Goal: Participate in discussion: Engage in conversation with other users on a specific topic

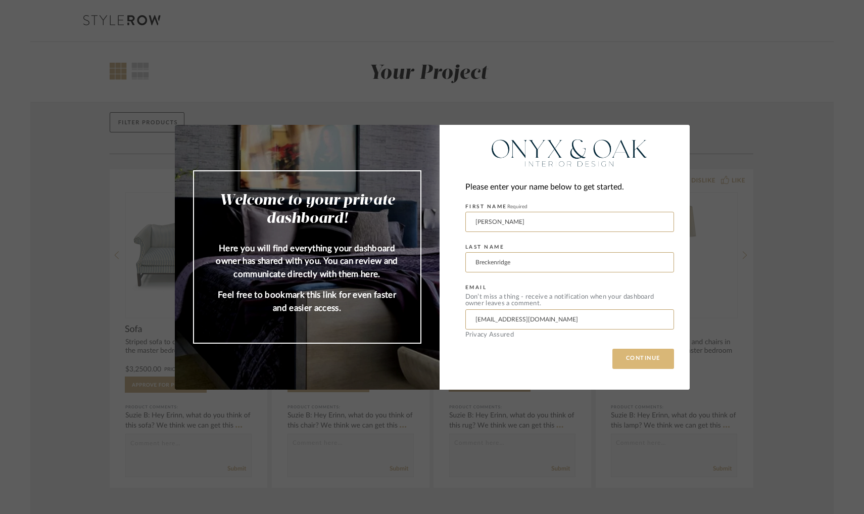
click at [477, 354] on button "CONTINUE" at bounding box center [644, 359] width 62 height 20
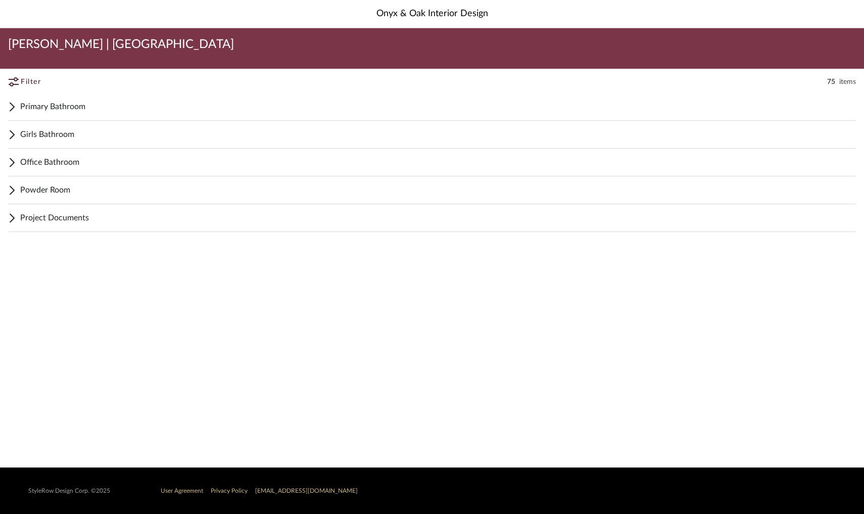
click at [62, 188] on span "Powder Room" at bounding box center [438, 190] width 836 height 12
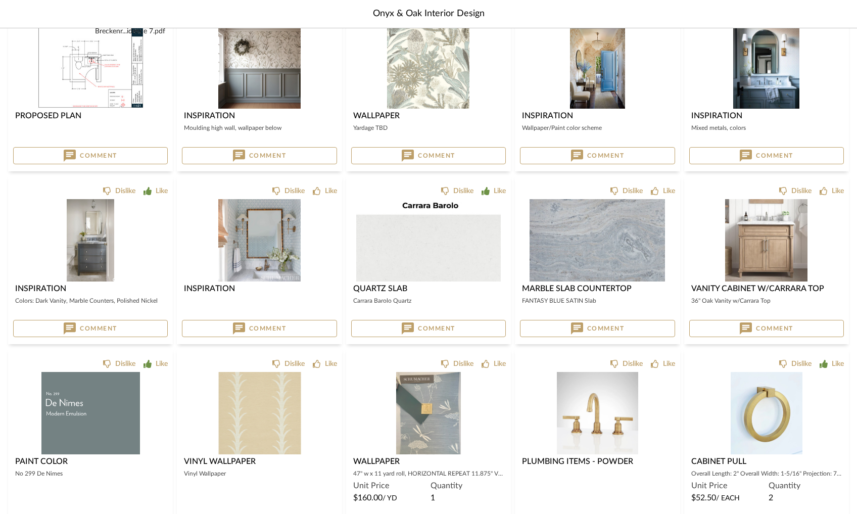
scroll to position [93, 0]
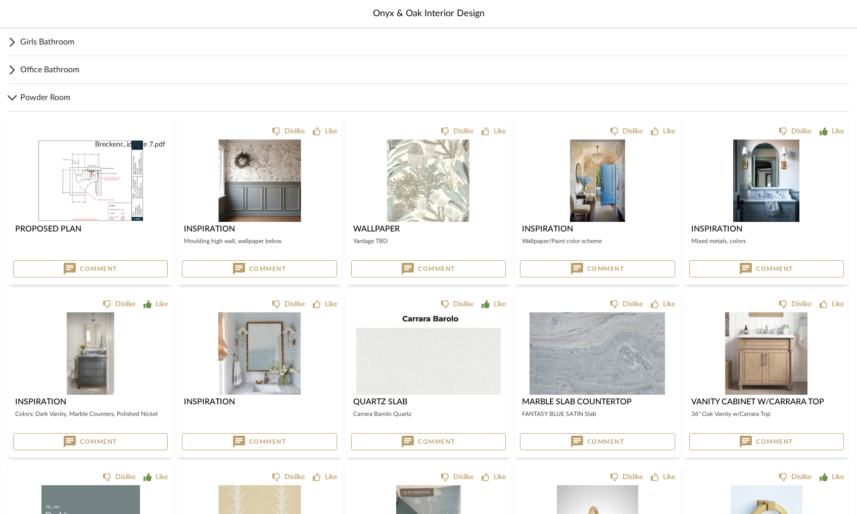
click at [268, 196] on img "0" at bounding box center [259, 181] width 82 height 82
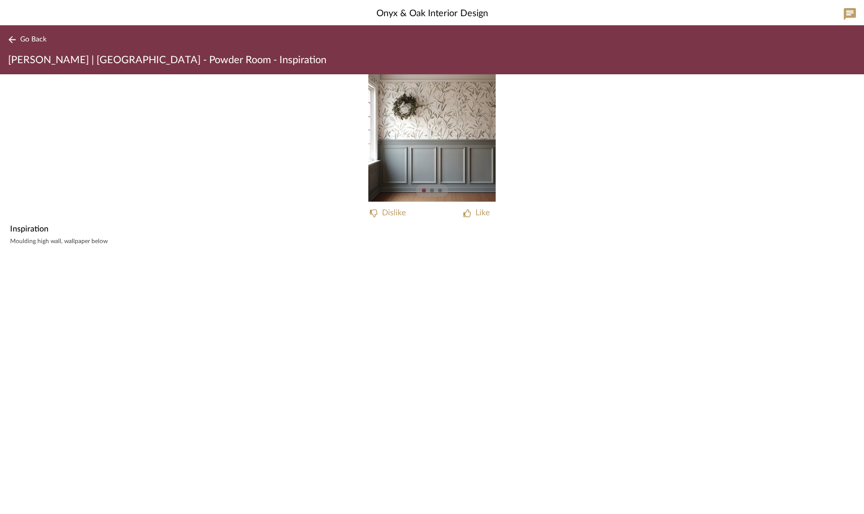
click at [418, 159] on img "0" at bounding box center [432, 137] width 127 height 127
click at [477, 138] on img "0" at bounding box center [432, 137] width 127 height 127
click at [461, 149] on img "0" at bounding box center [432, 137] width 127 height 127
click at [445, 143] on img "0" at bounding box center [432, 137] width 127 height 127
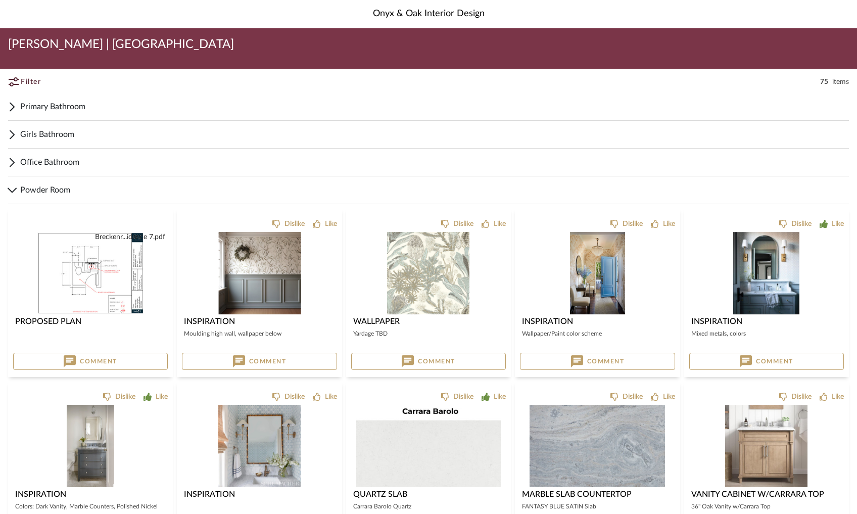
click at [250, 276] on img "0" at bounding box center [259, 273] width 82 height 82
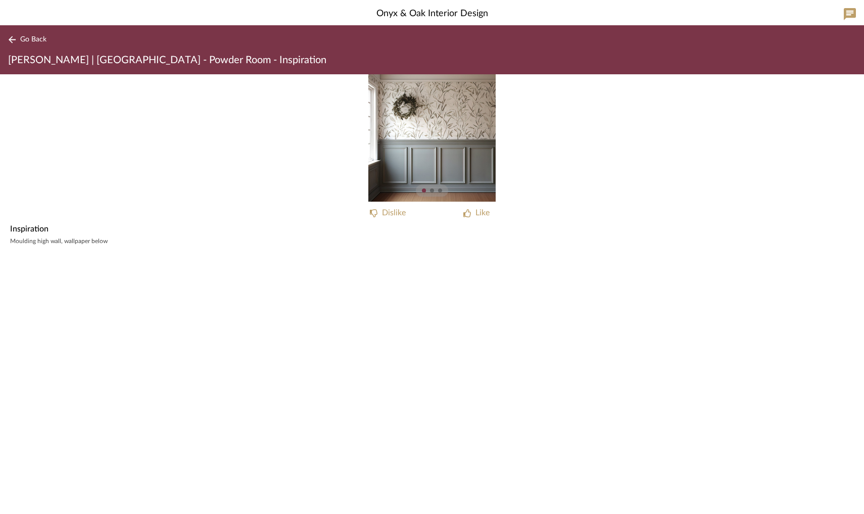
click at [433, 191] on div at bounding box center [432, 191] width 4 height 4
click at [441, 191] on div at bounding box center [440, 191] width 4 height 4
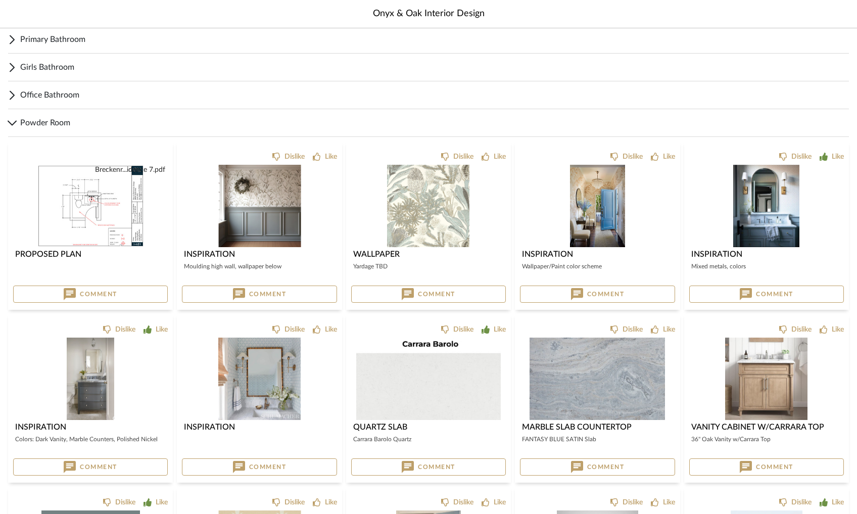
scroll to position [99, 0]
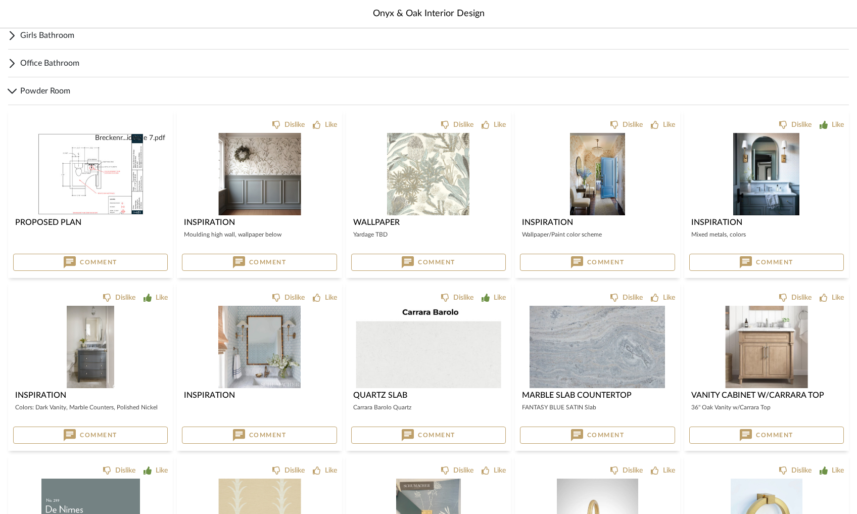
click at [477, 358] on img "0" at bounding box center [766, 347] width 82 height 82
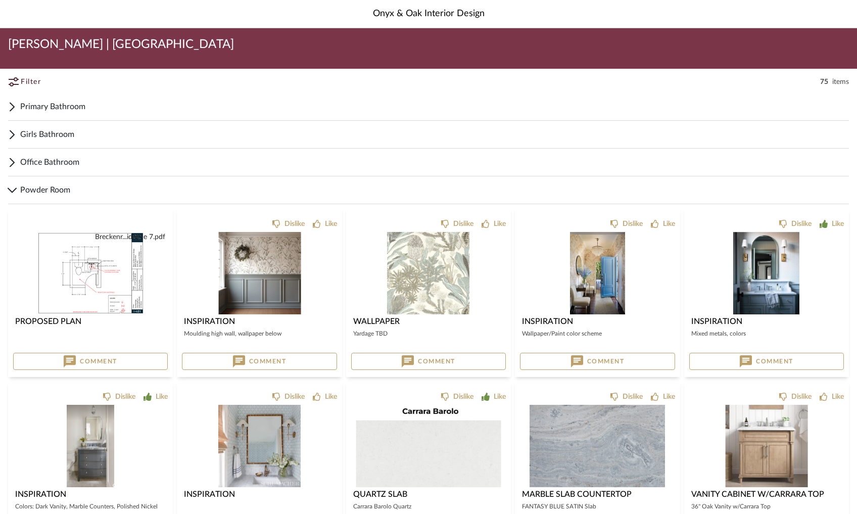
click at [68, 103] on span "Primary Bathroom" at bounding box center [434, 107] width 829 height 12
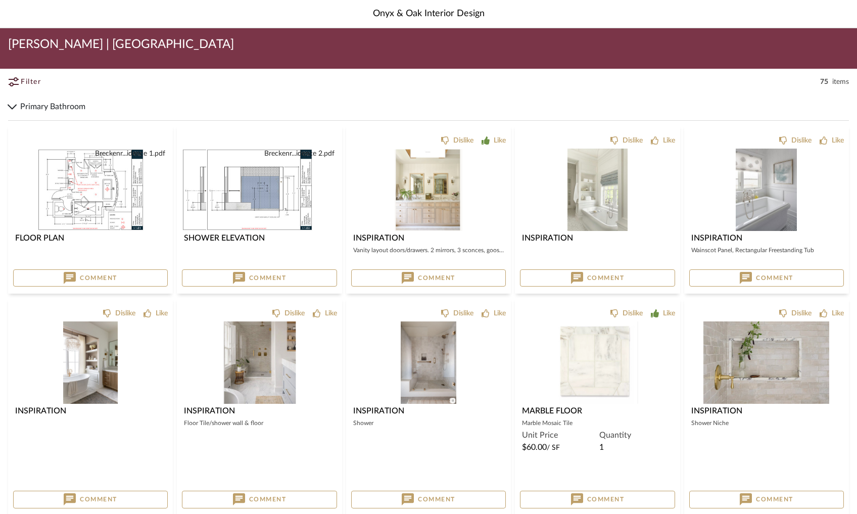
click at [277, 192] on div "Breckenr...idence 2.pdf Breckenr...idence 2.pdf" at bounding box center [259, 190] width 155 height 82
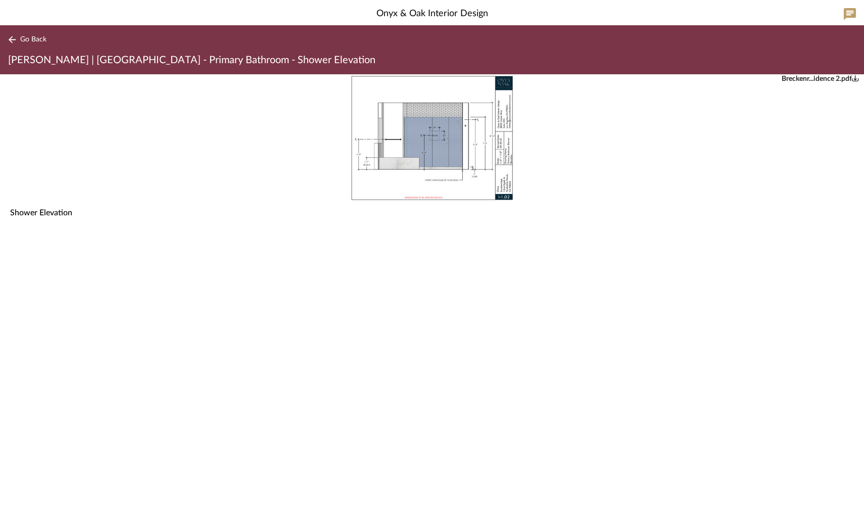
click at [417, 150] on img "0" at bounding box center [432, 137] width 165 height 127
click at [26, 36] on span "Go Back" at bounding box center [33, 39] width 26 height 9
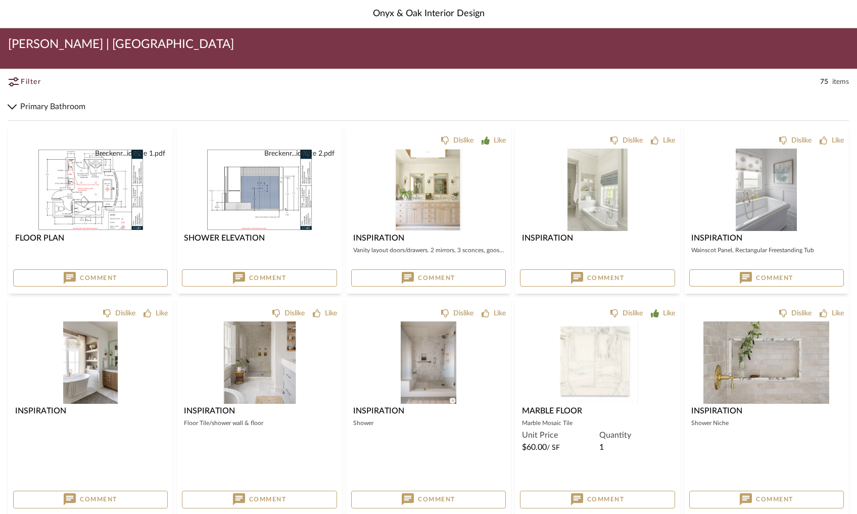
click at [103, 235] on div "Floor Plan" at bounding box center [90, 238] width 151 height 12
click at [108, 192] on img "0" at bounding box center [90, 190] width 107 height 82
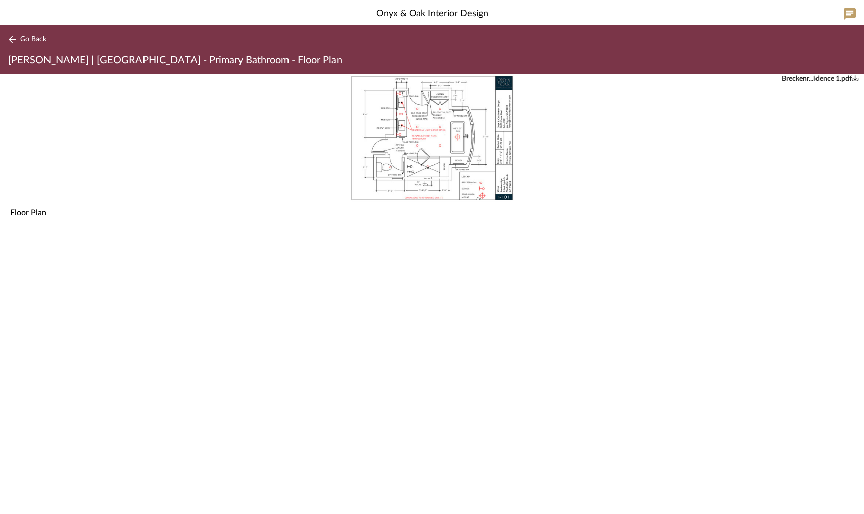
click at [433, 156] on img "0" at bounding box center [432, 137] width 165 height 127
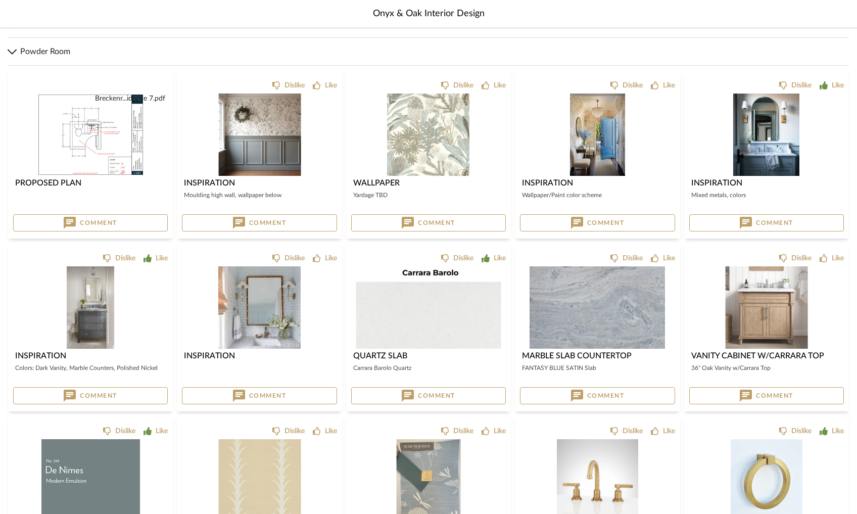
scroll to position [984, 0]
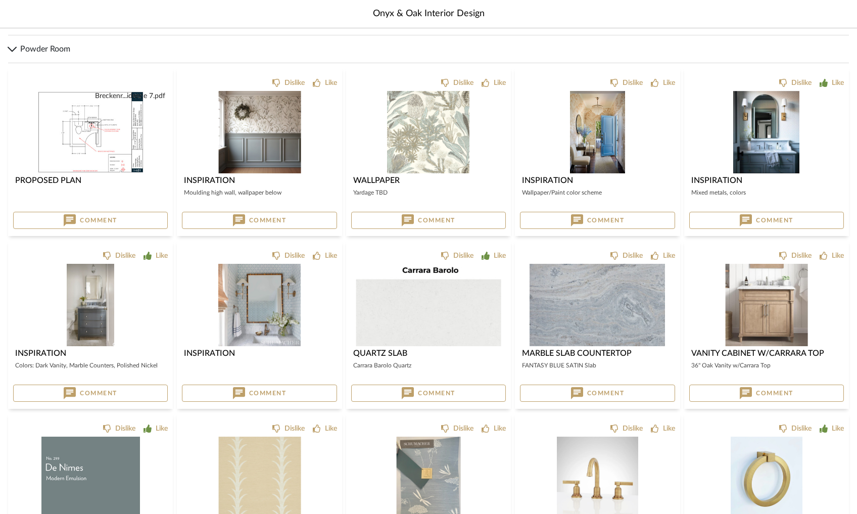
click at [86, 219] on span "Comment" at bounding box center [98, 220] width 37 height 8
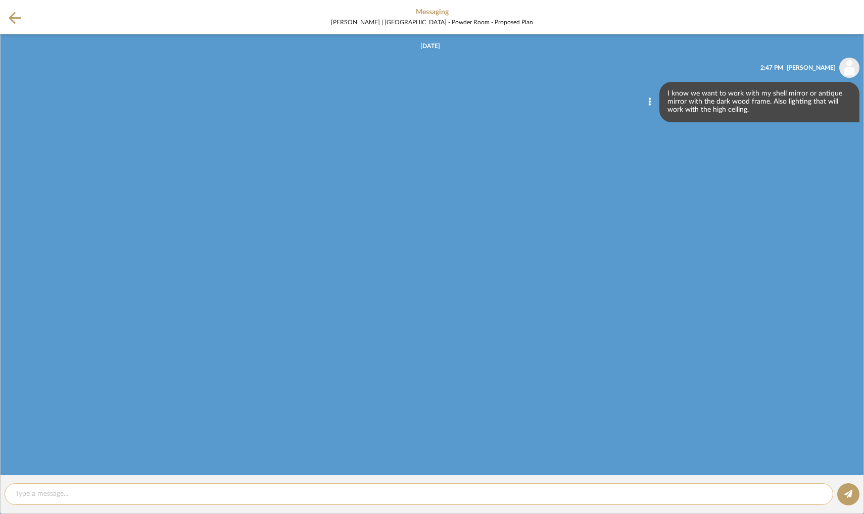
click at [60, 466] on div at bounding box center [419, 494] width 829 height 22
click at [50, 466] on textarea at bounding box center [419, 494] width 808 height 11
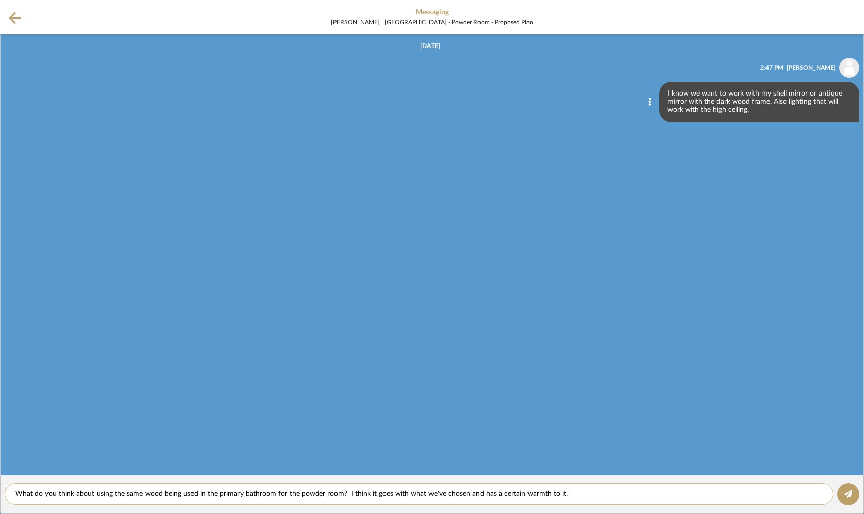
click at [196, 466] on textarea "What do you think about using the same wood being used in the primary bathroom …" at bounding box center [419, 494] width 808 height 11
type textarea "What do you think about using the same wood for the cabinets in the primary bat…"
click at [477, 466] on textarea "What do you think about using the same wood for the cabinets in the primary bat…" at bounding box center [419, 494] width 808 height 11
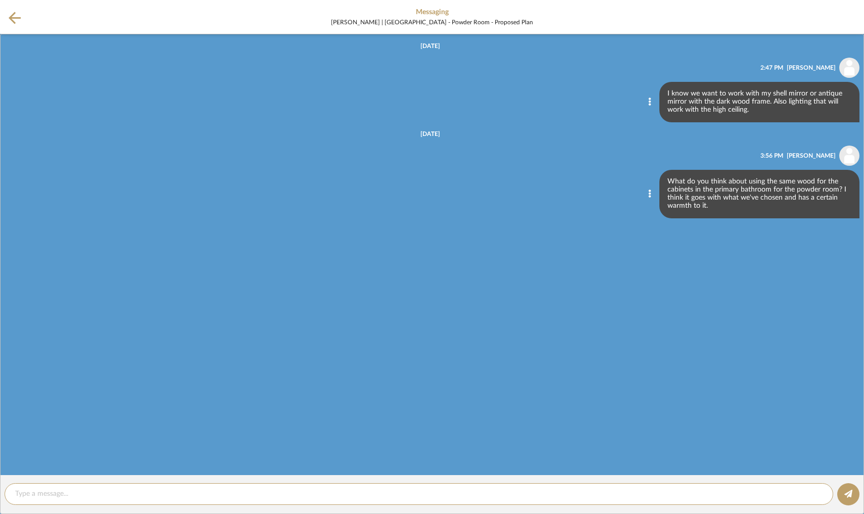
click at [15, 19] on icon at bounding box center [15, 18] width 12 height 13
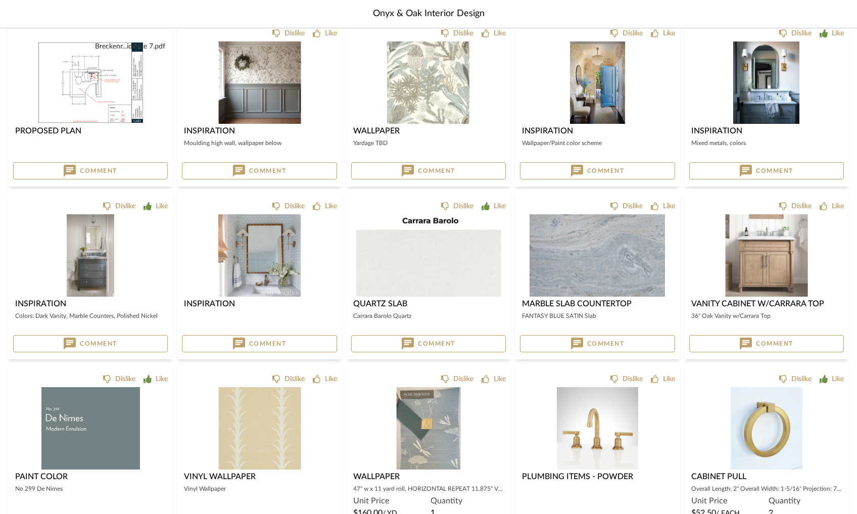
scroll to position [849, 0]
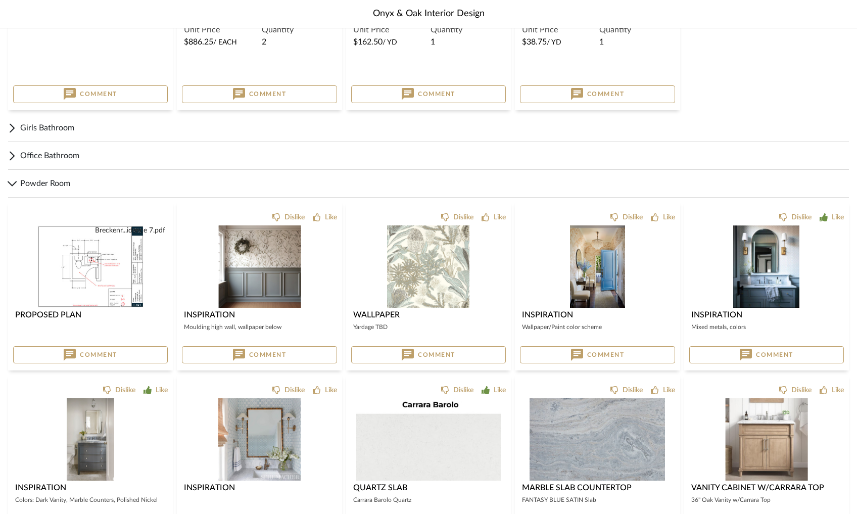
click at [87, 277] on img "0" at bounding box center [90, 266] width 107 height 82
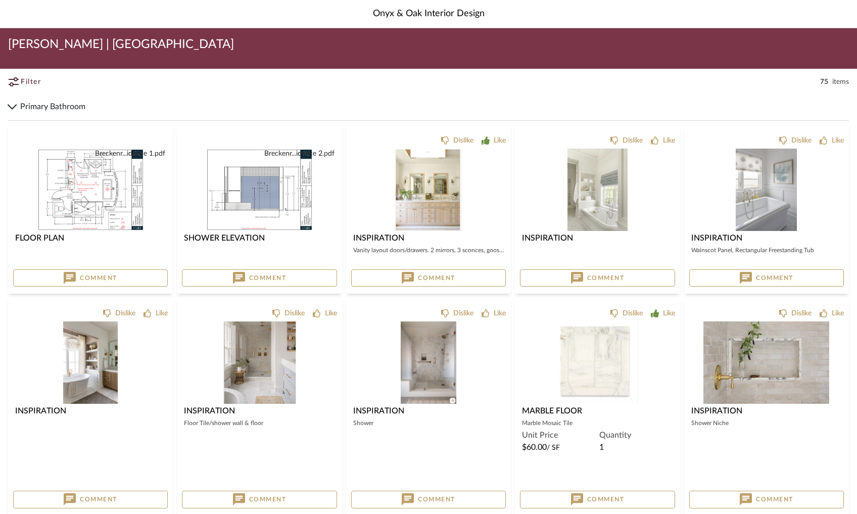
click at [13, 105] on icon at bounding box center [12, 107] width 9 height 6
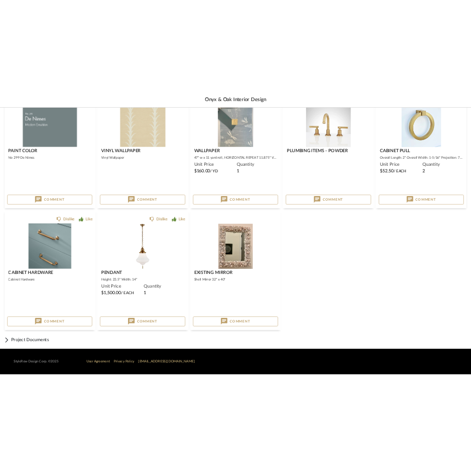
scroll to position [560, 0]
